Goal: Information Seeking & Learning: Learn about a topic

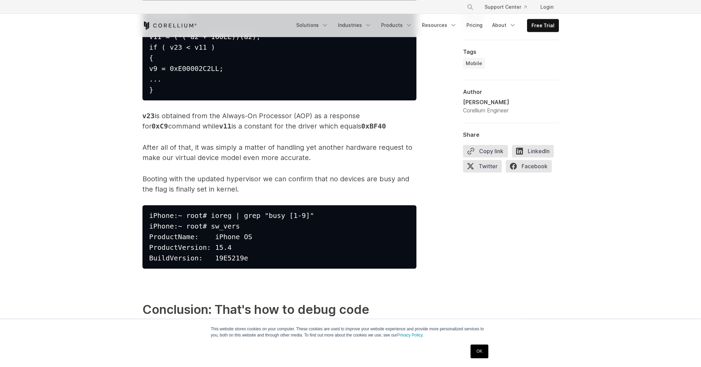
scroll to position [9788, 0]
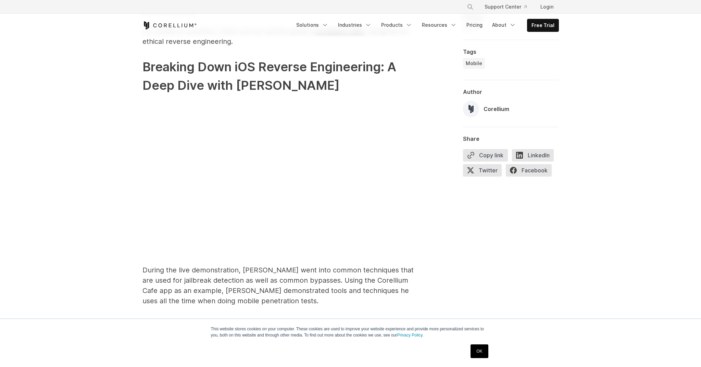
scroll to position [992, 0]
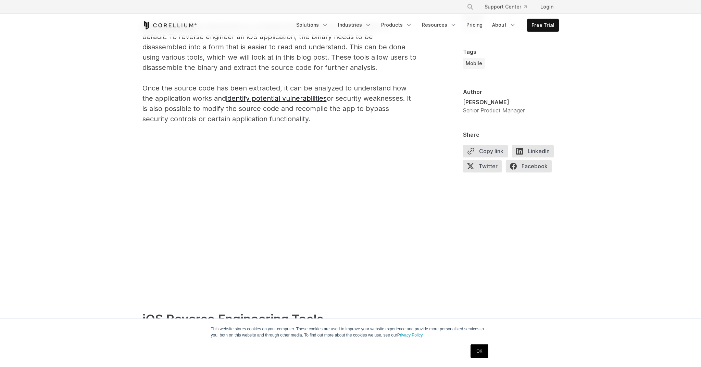
scroll to position [510, 0]
